Goal: Transaction & Acquisition: Obtain resource

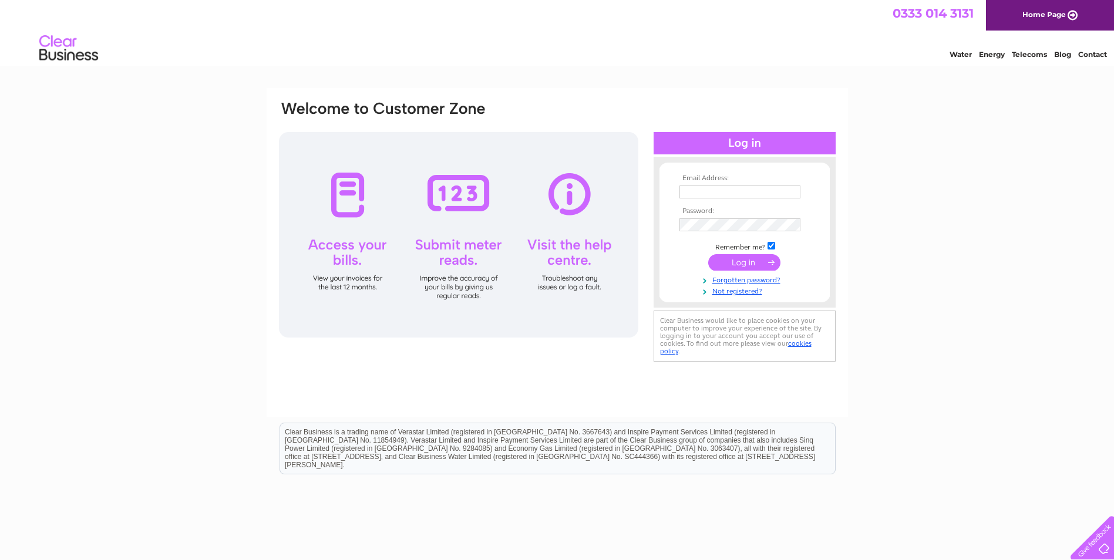
click at [766, 197] on input "text" at bounding box center [739, 192] width 121 height 13
paste input "karina.davy@johncrane.com"
type input "karina.davy@johncrane.com"
click at [743, 268] on input "submit" at bounding box center [744, 263] width 72 height 16
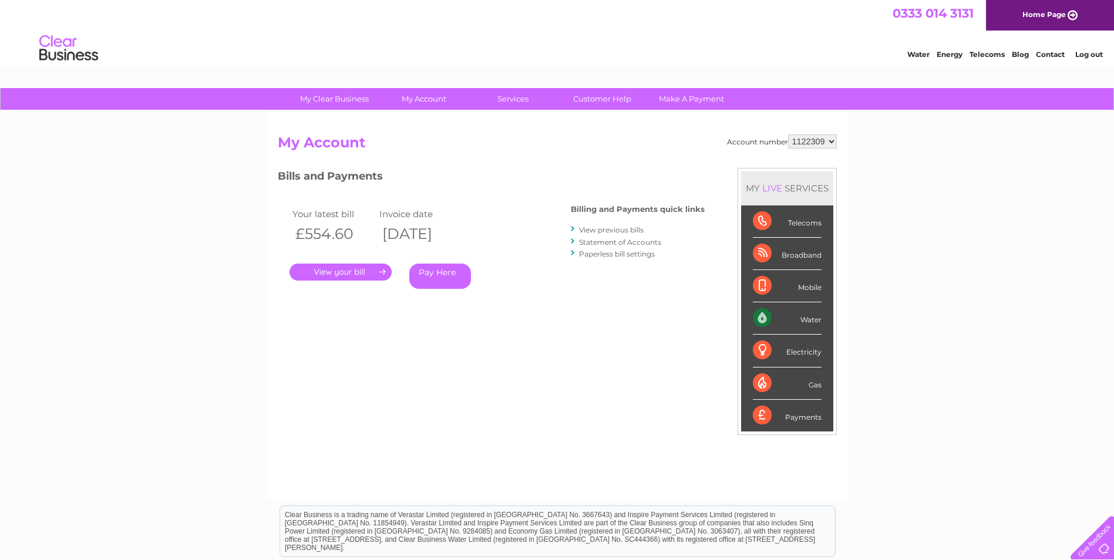
click at [349, 274] on link "." at bounding box center [340, 272] width 102 height 17
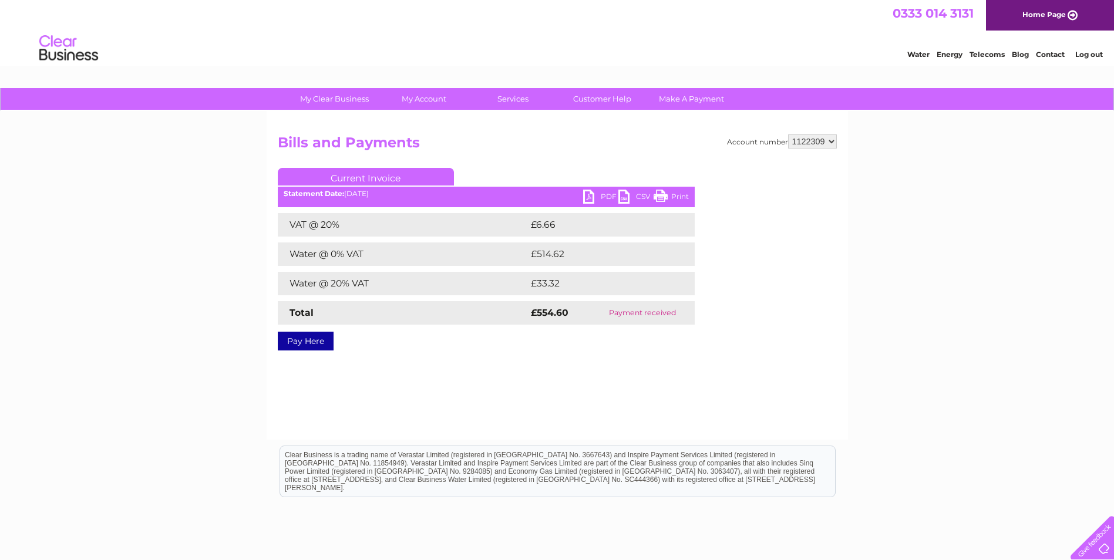
click at [602, 201] on link "PDF" at bounding box center [600, 198] width 35 height 17
click at [1086, 53] on link "Log out" at bounding box center [1089, 54] width 28 height 9
